Goal: Answer question/provide support: Answer question/provide support

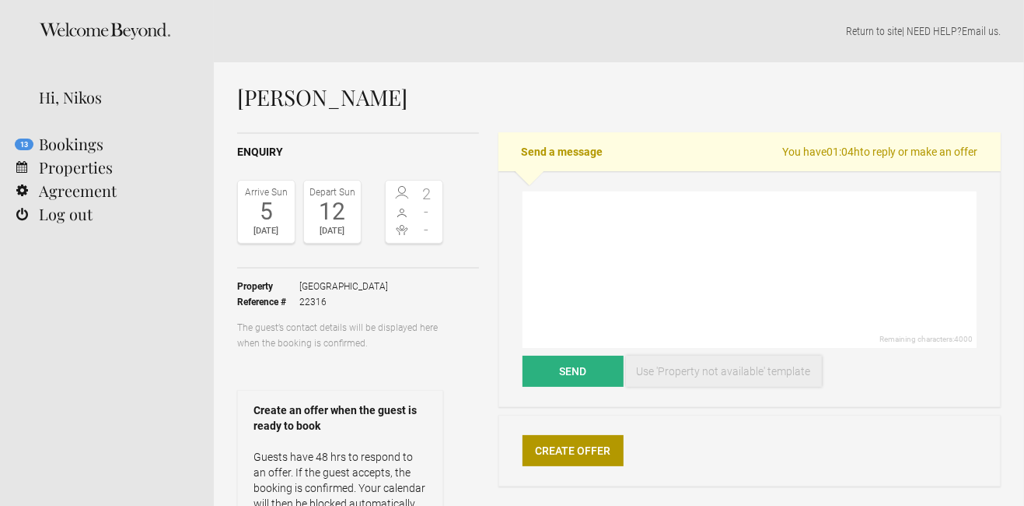
click at [699, 369] on link "Use 'Property not available' template" at bounding box center [724, 371] width 196 height 31
type textarea "Hi Jan, unfortunately [GEOGRAPHIC_DATA] is fully booked at this time. We look f…"
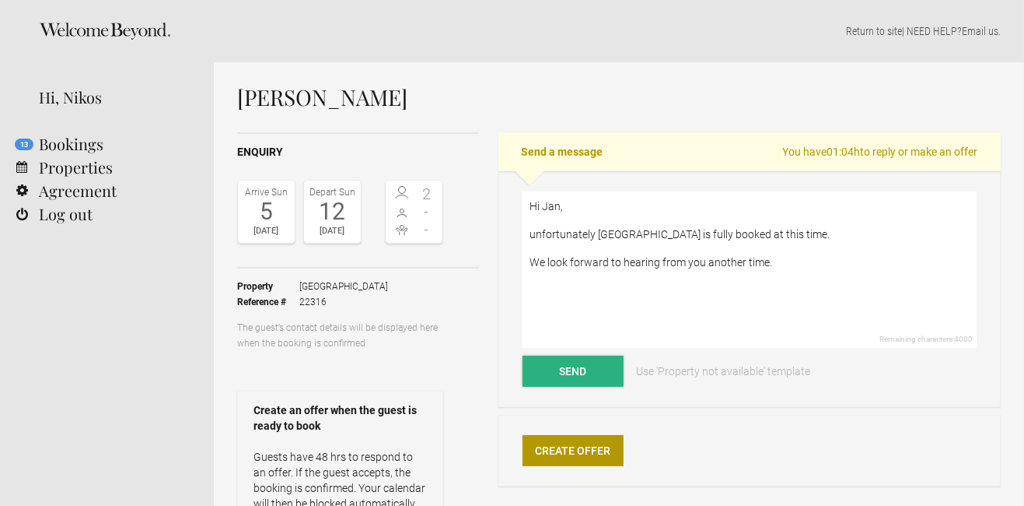
click at [555, 371] on button "Send" at bounding box center [573, 371] width 101 height 31
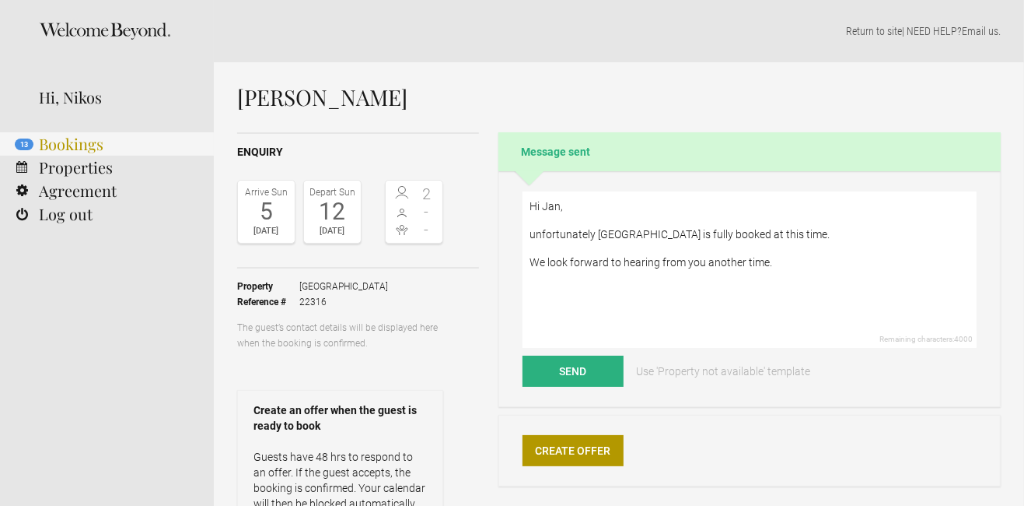
click at [65, 149] on link "13 Bookings" at bounding box center [107, 143] width 214 height 23
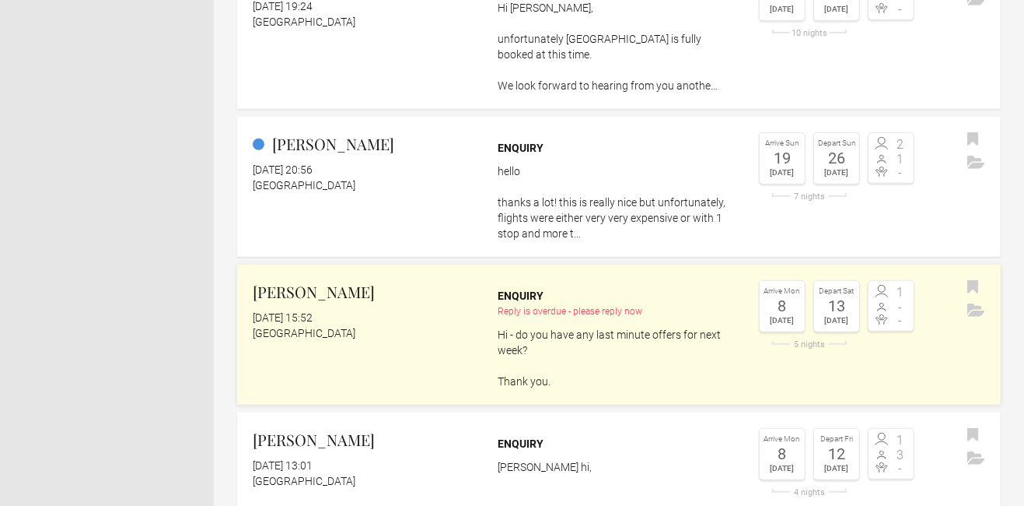
scroll to position [624, 0]
